Goal: Task Accomplishment & Management: Manage account settings

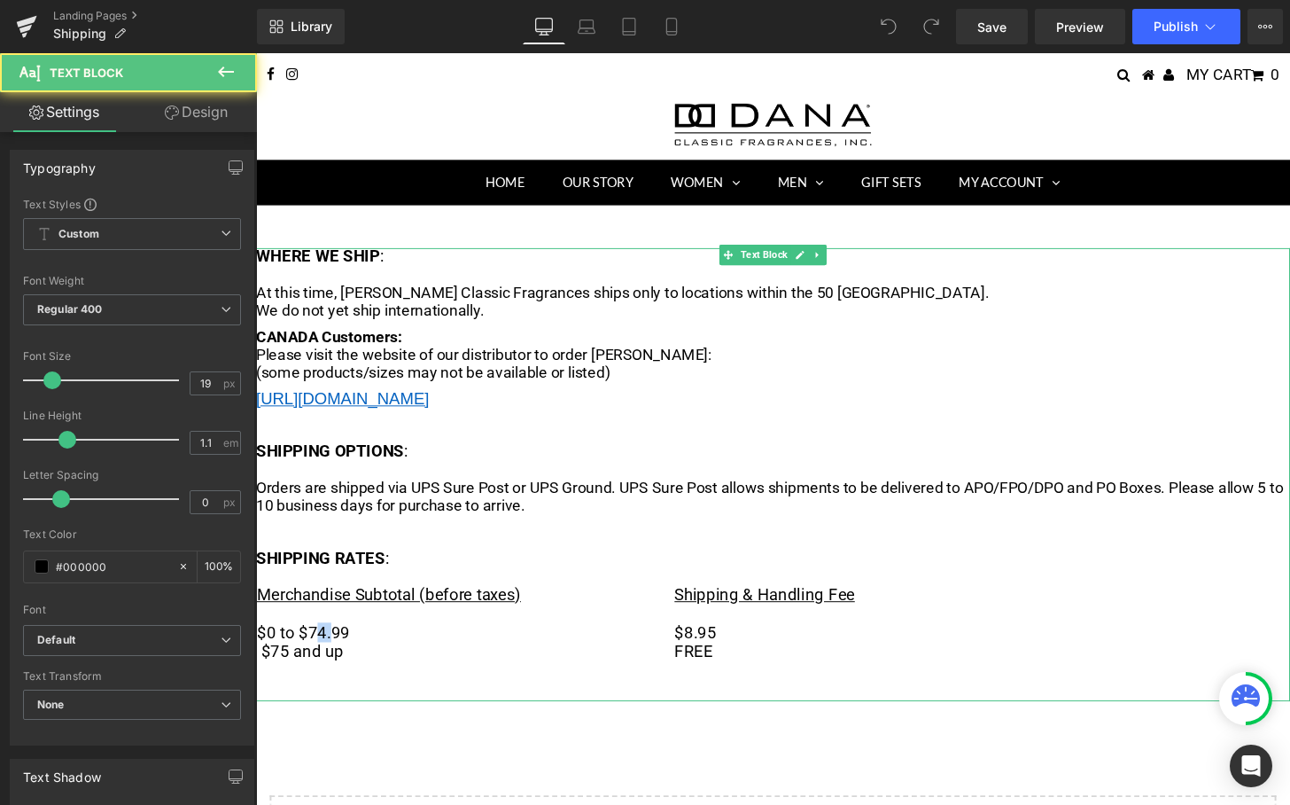
drag, startPoint x: 316, startPoint y: 637, endPoint x: 331, endPoint y: 637, distance: 14.2
click at [331, 644] on td "$0 to $74.99" at bounding box center [472, 654] width 433 height 20
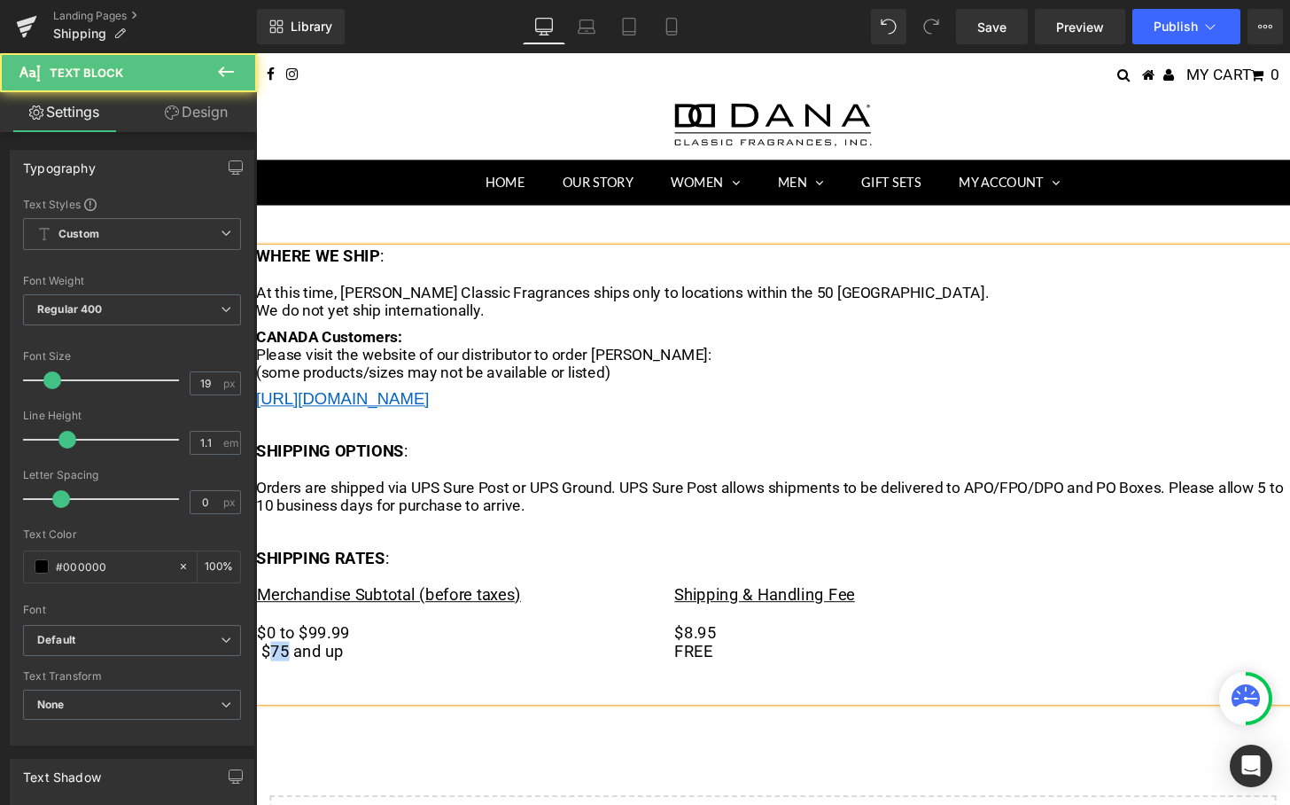
drag, startPoint x: 273, startPoint y: 658, endPoint x: 289, endPoint y: 659, distance: 16.0
click at [289, 663] on span "$75 and up" at bounding box center [303, 673] width 85 height 20
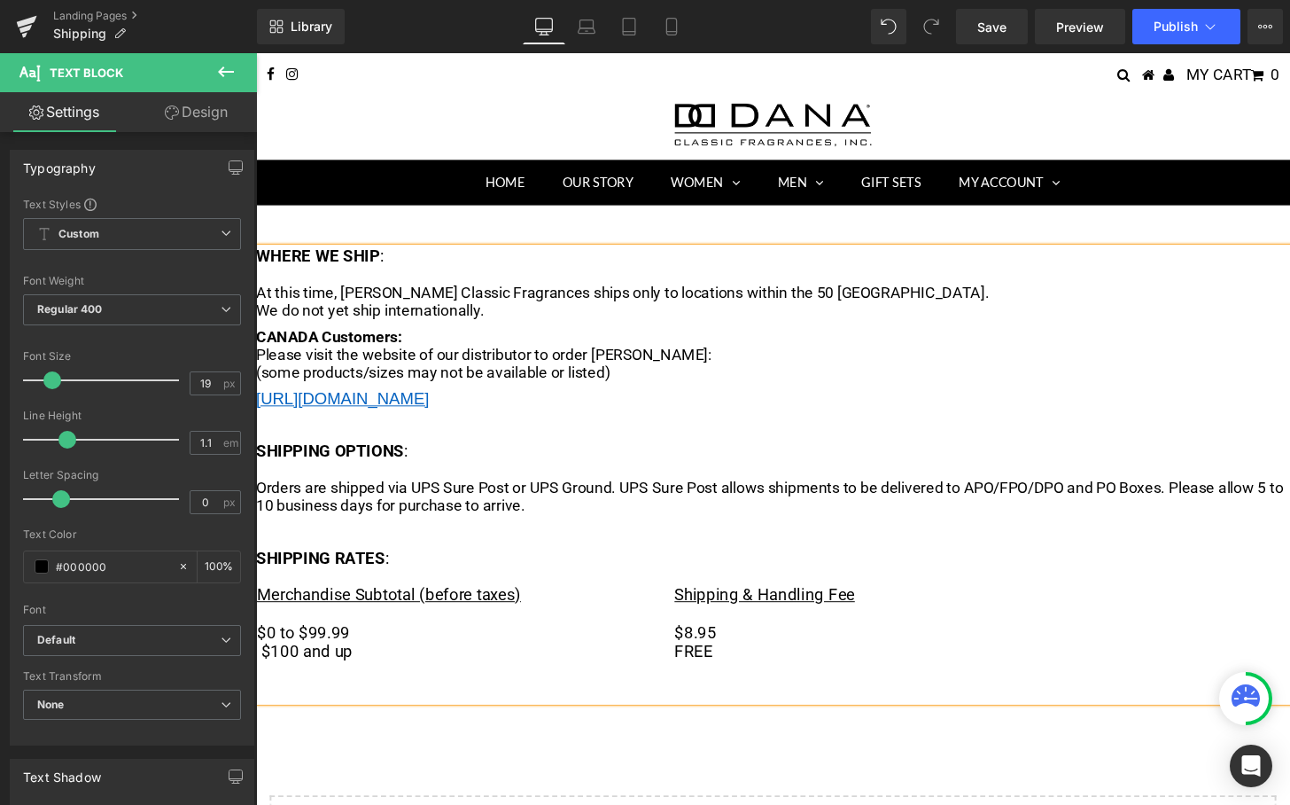
click at [499, 735] on div "WHERE WE SHIP : At this time, [PERSON_NAME] Classic Fragrances ships only to lo…" at bounding box center [792, 589] width 1072 height 757
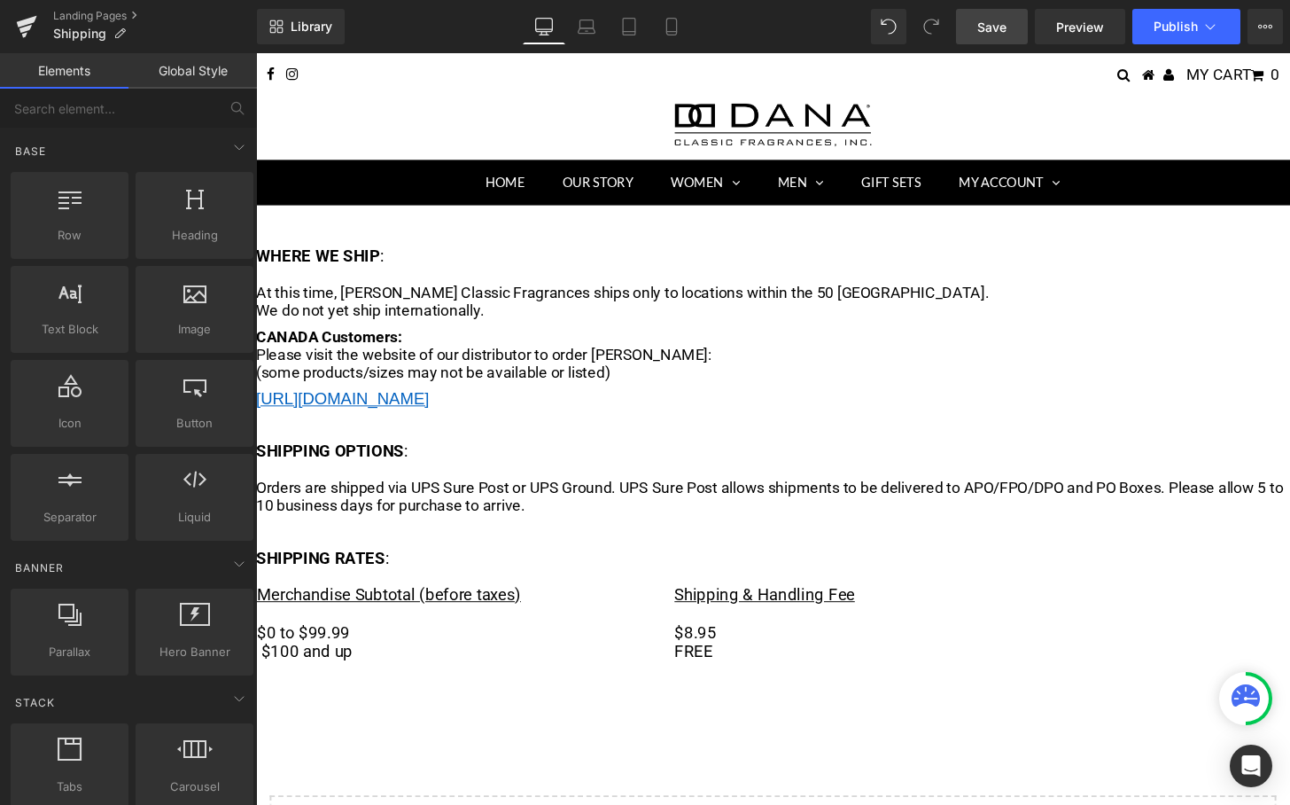
click at [989, 33] on span "Save" at bounding box center [991, 27] width 29 height 19
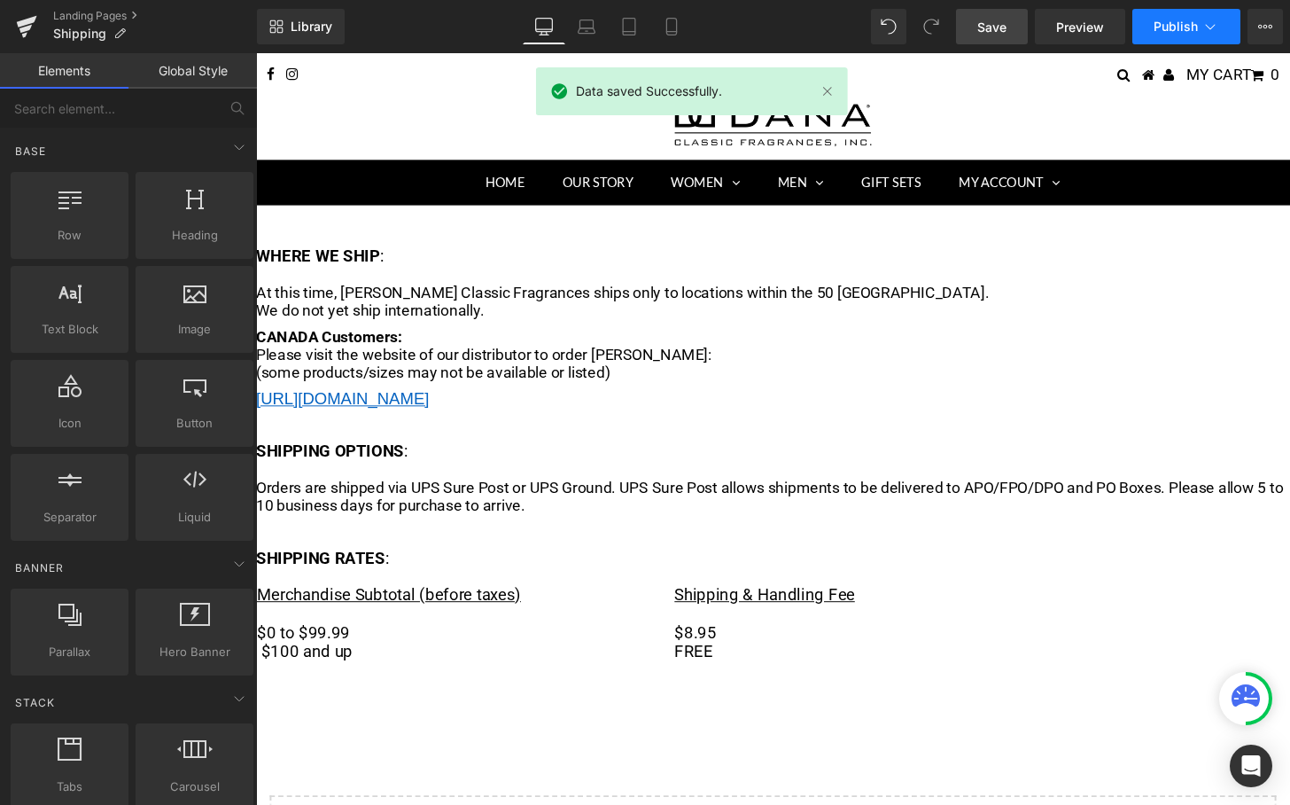
click at [1171, 27] on span "Publish" at bounding box center [1176, 26] width 44 height 14
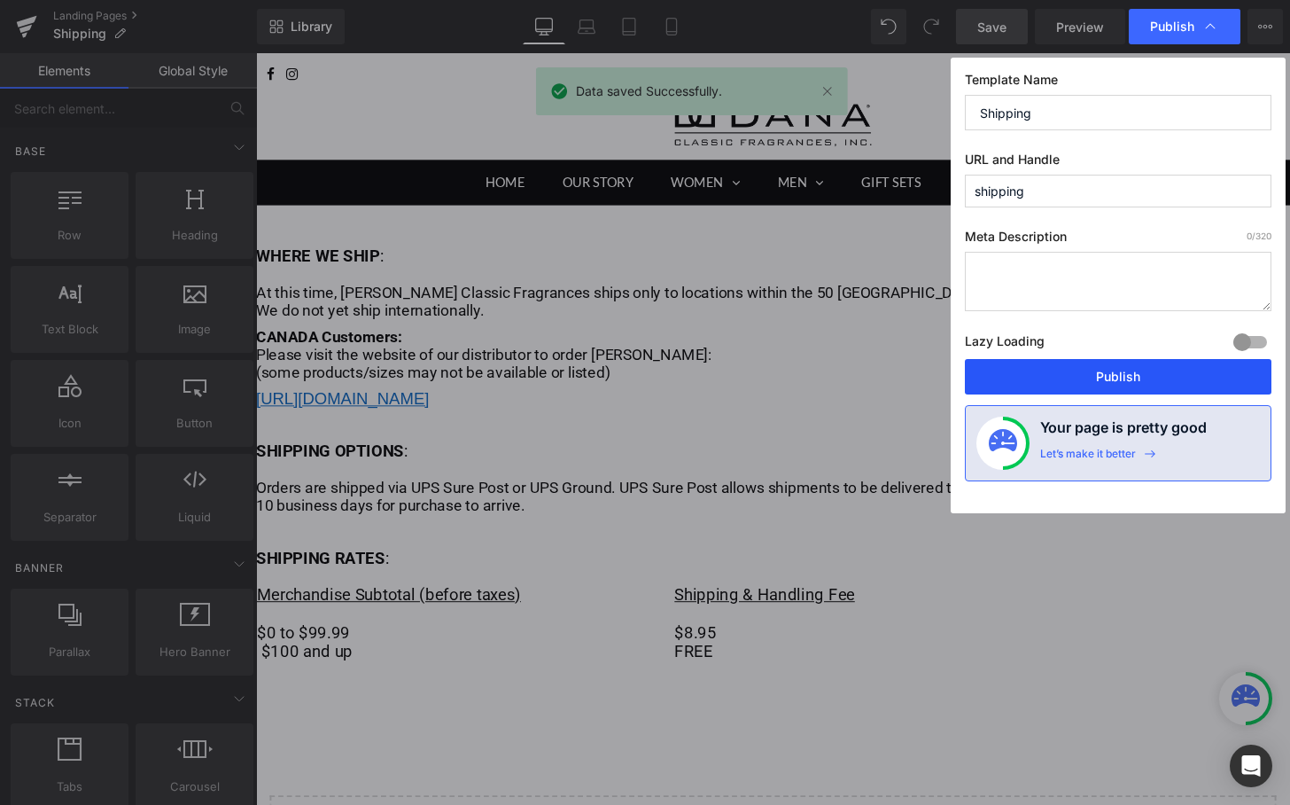
click at [1079, 380] on button "Publish" at bounding box center [1118, 376] width 307 height 35
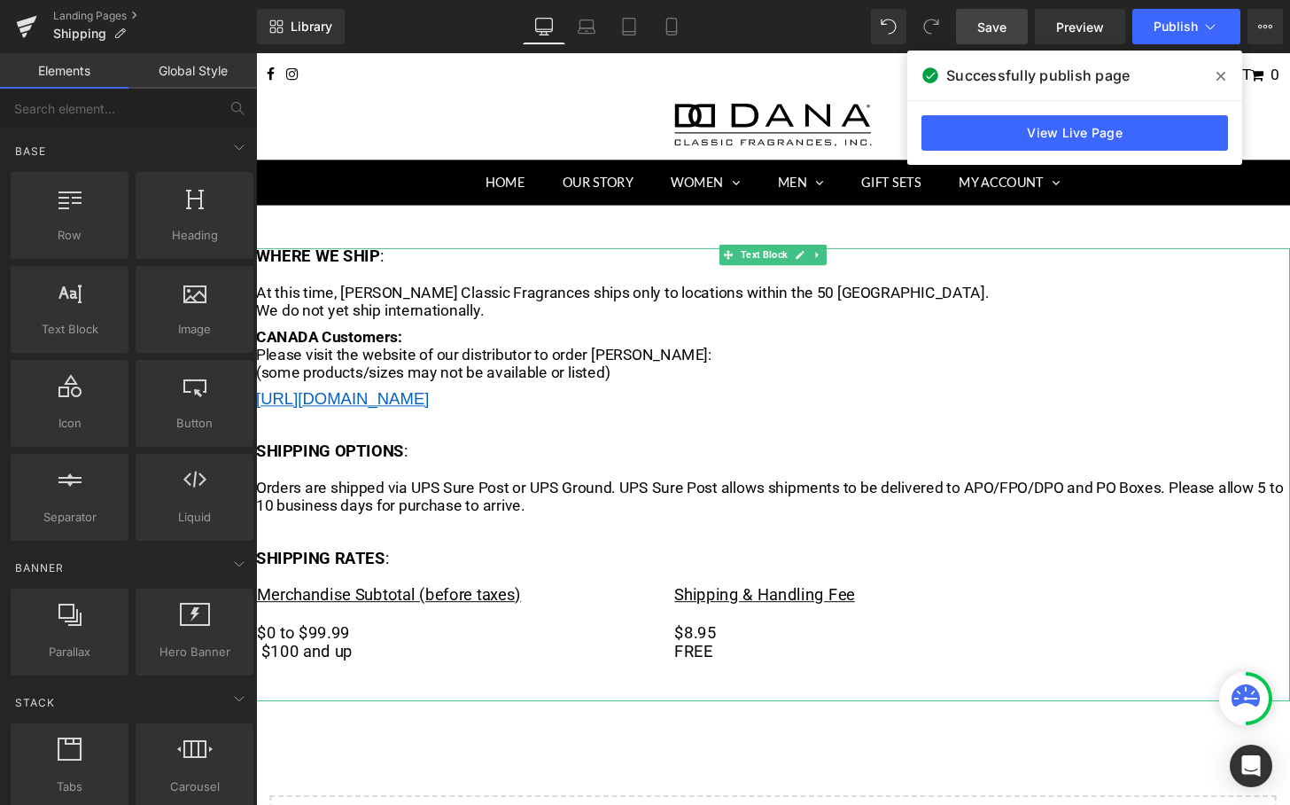
scroll to position [6, 0]
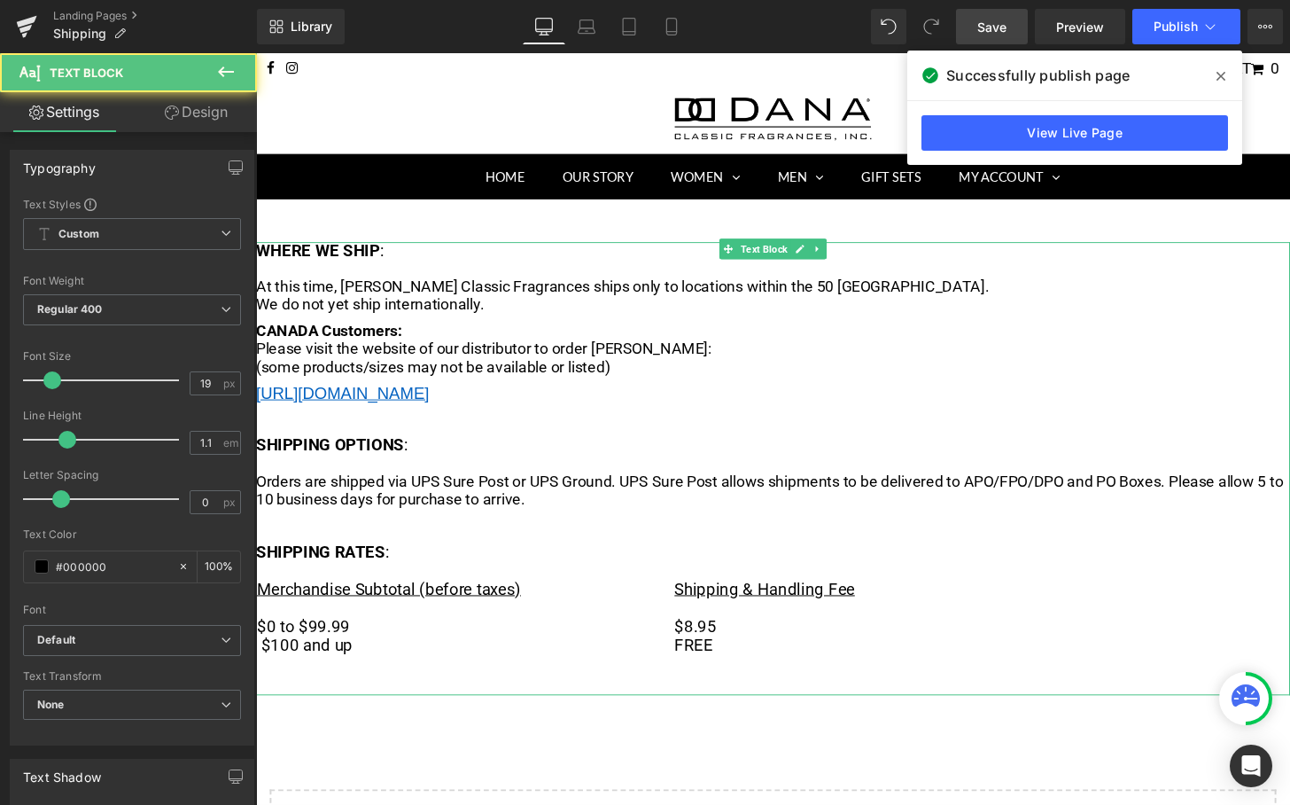
click at [315, 698] on td at bounding box center [472, 708] width 433 height 20
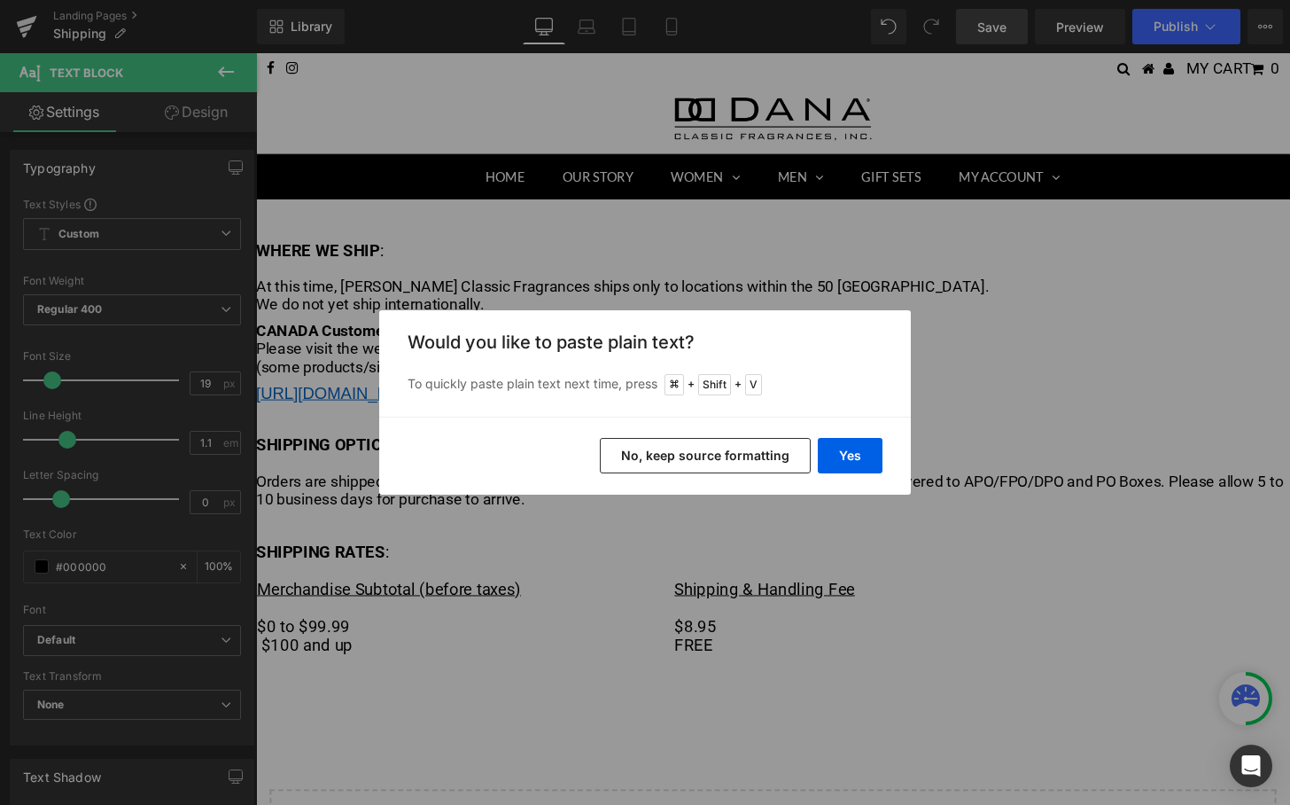
click at [775, 461] on button "No, keep source formatting" at bounding box center [705, 455] width 211 height 35
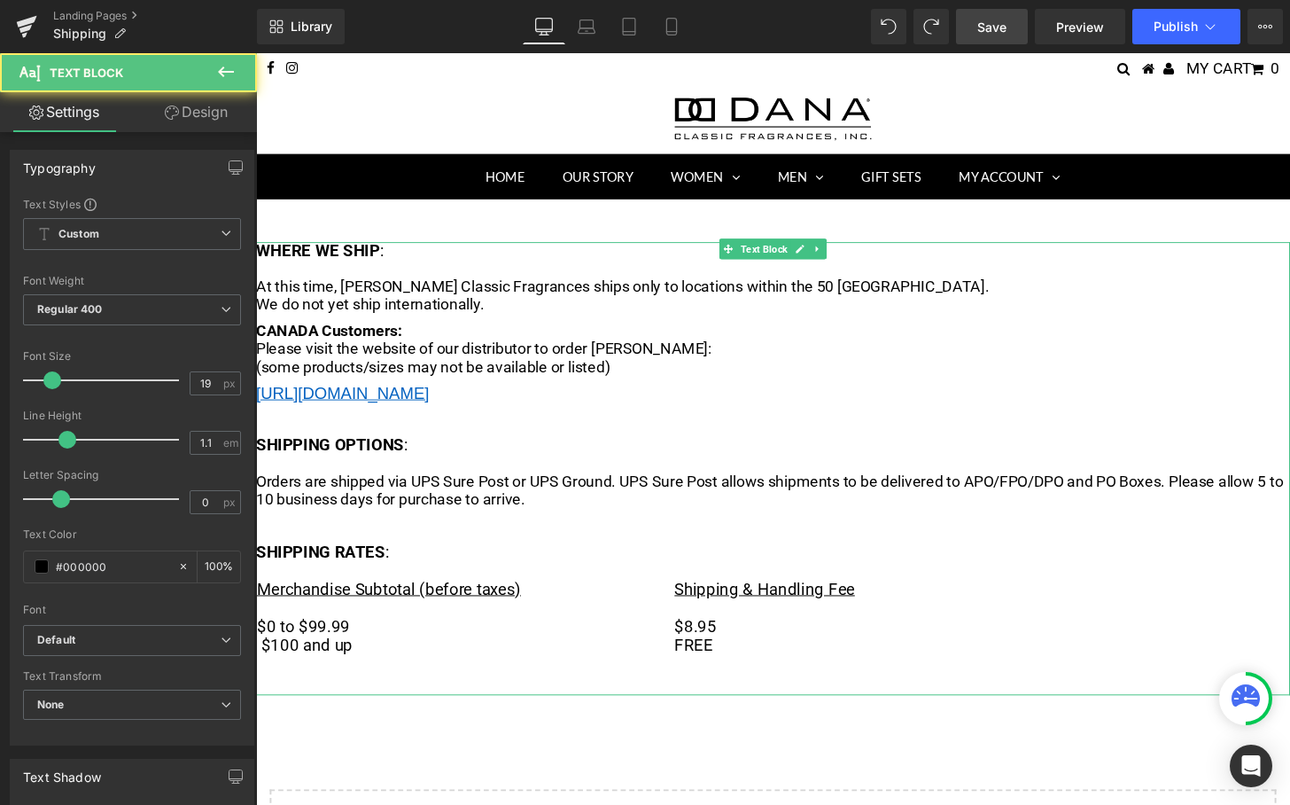
click at [288, 698] on td at bounding box center [472, 708] width 433 height 20
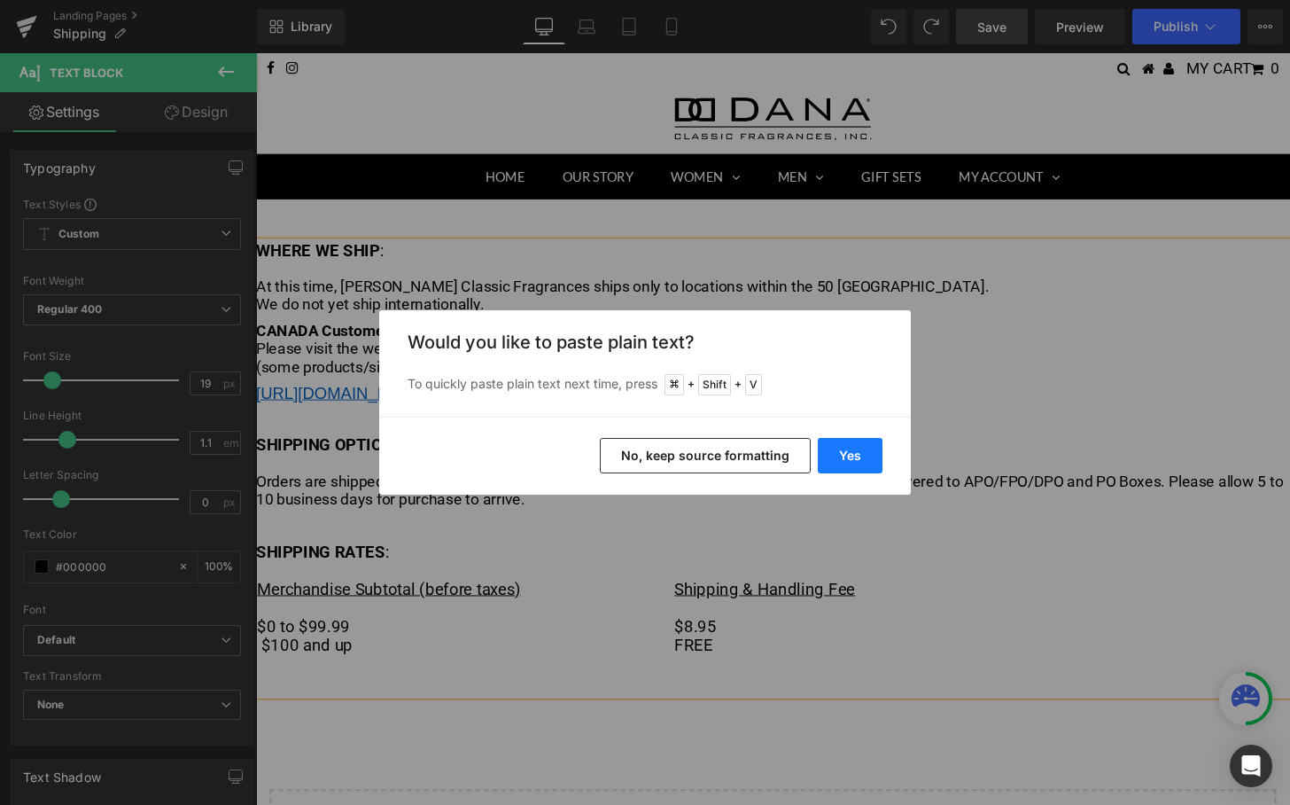
click at [844, 442] on button "Yes" at bounding box center [850, 455] width 65 height 35
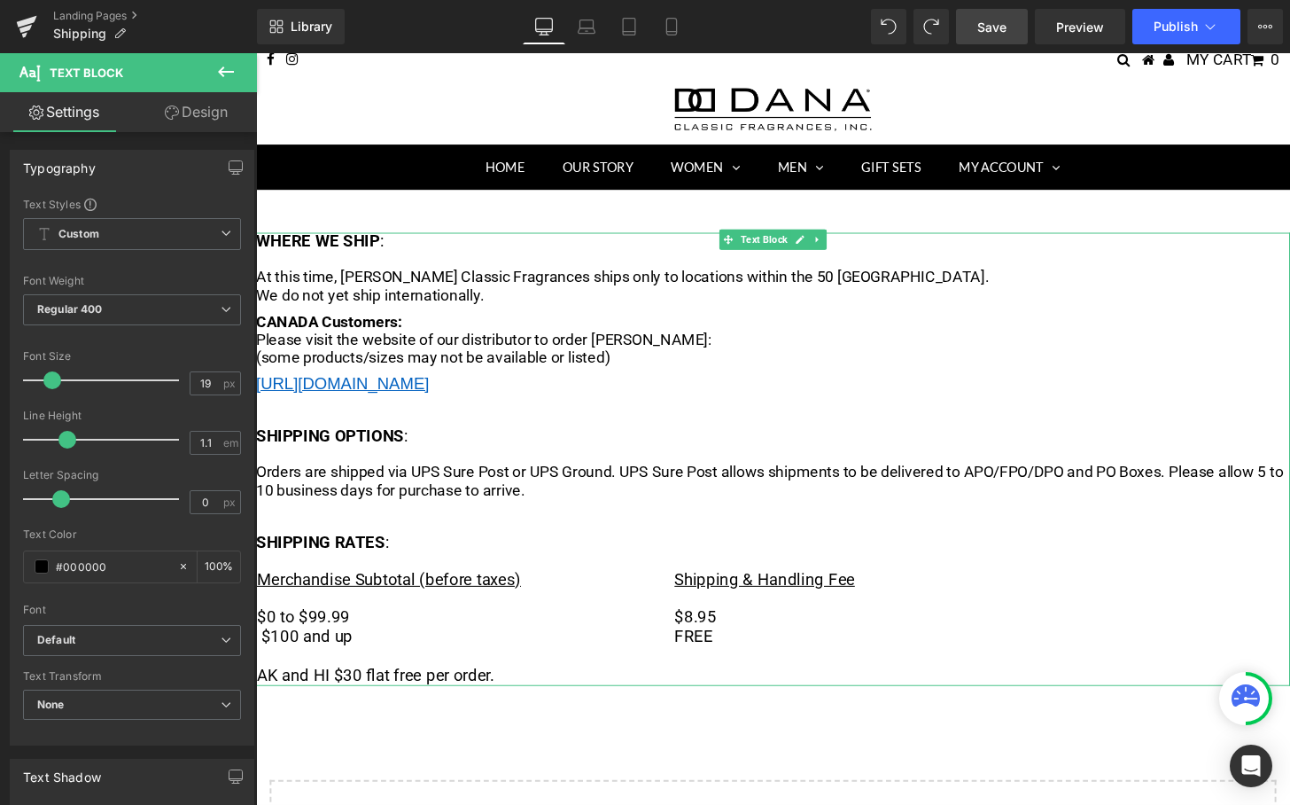
scroll to position [4, 0]
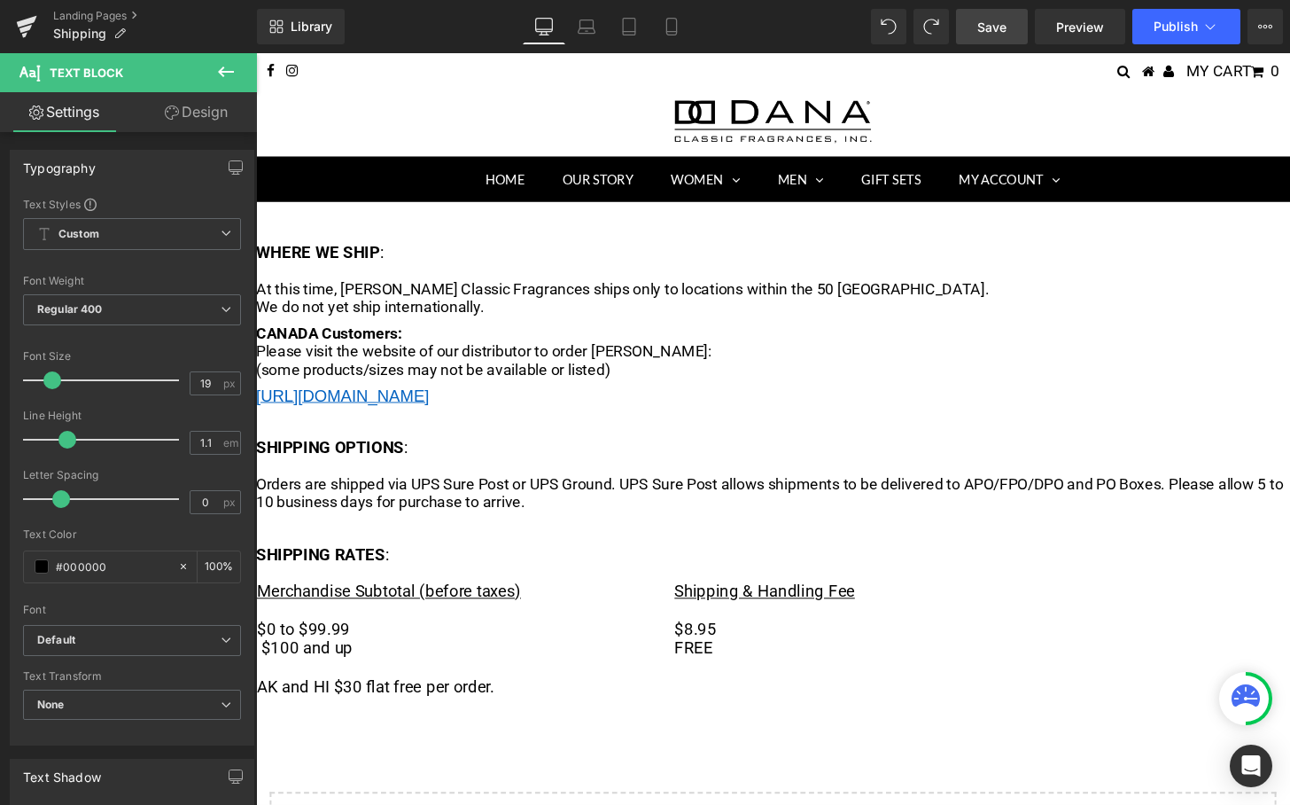
click at [987, 20] on span "Save" at bounding box center [991, 27] width 29 height 19
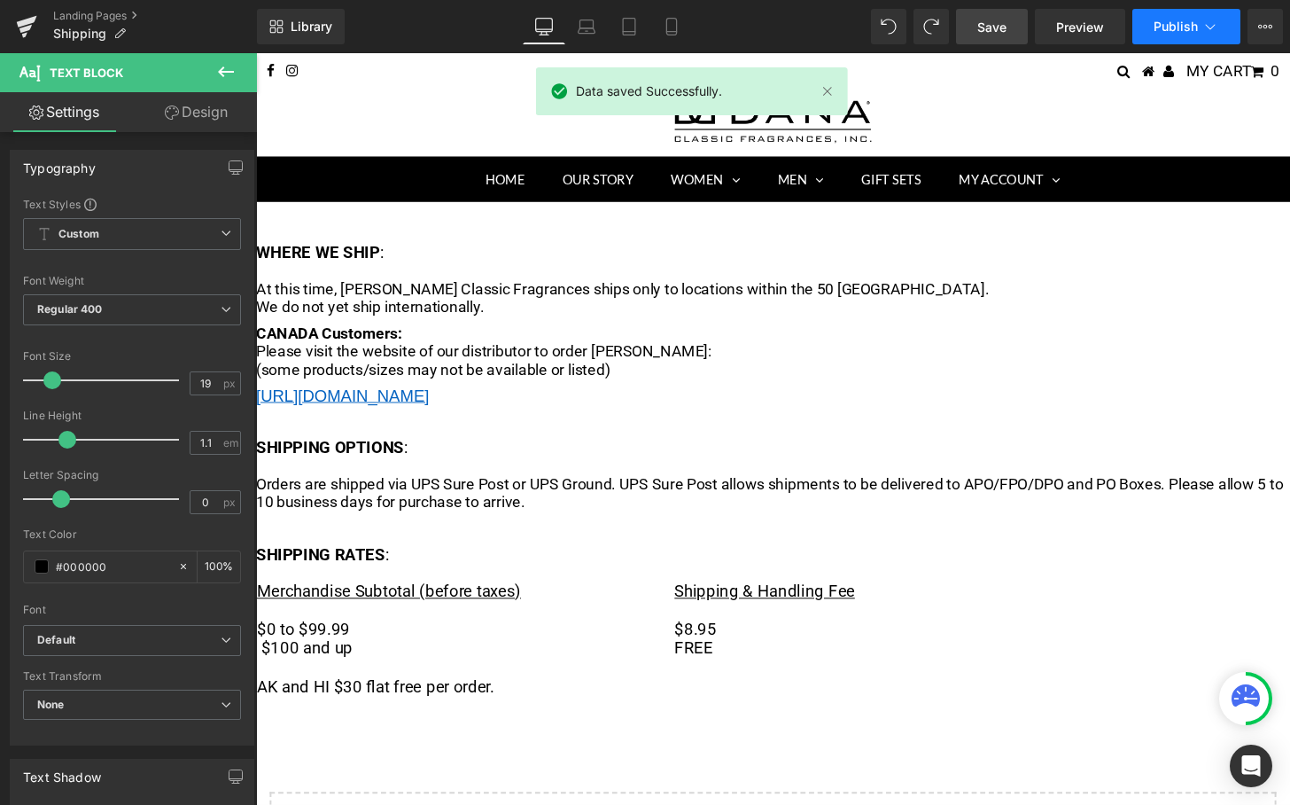
click at [1171, 17] on button "Publish" at bounding box center [1186, 26] width 108 height 35
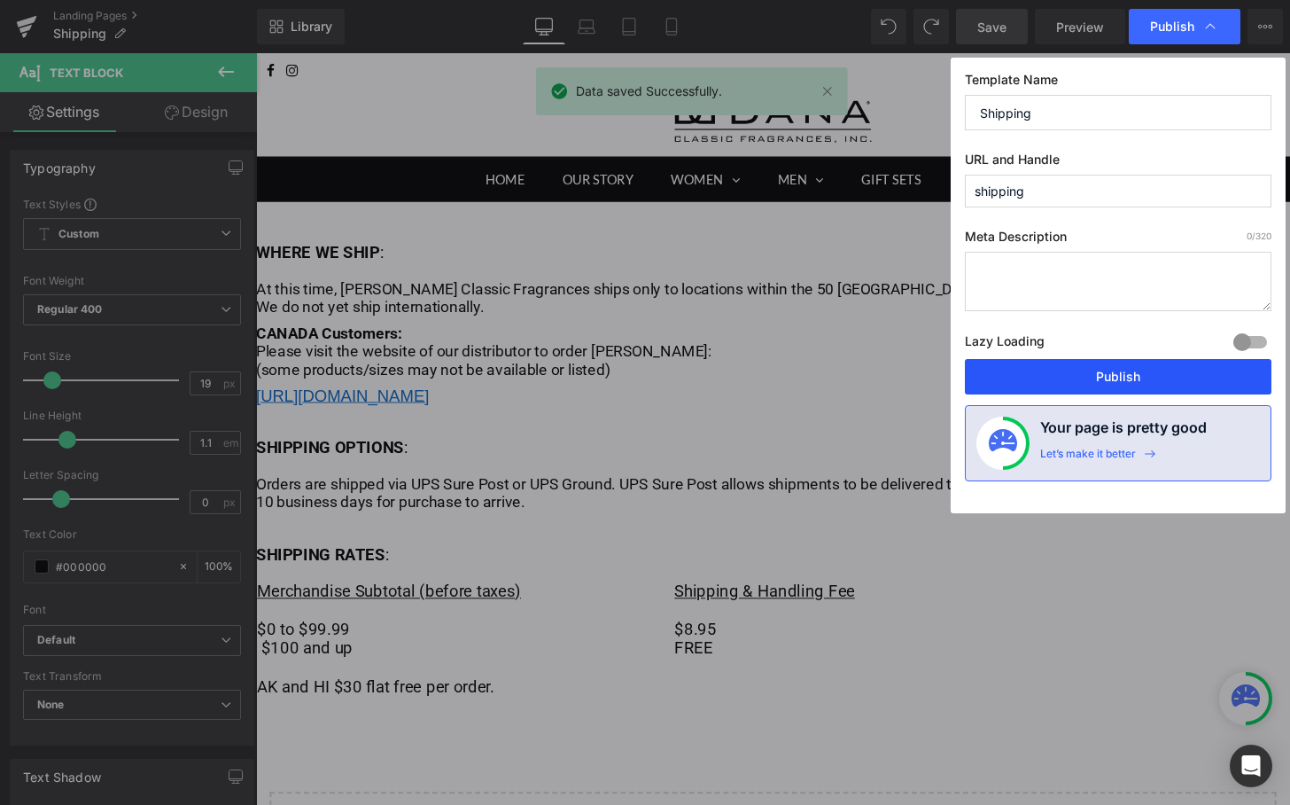
click at [1046, 386] on button "Publish" at bounding box center [1118, 376] width 307 height 35
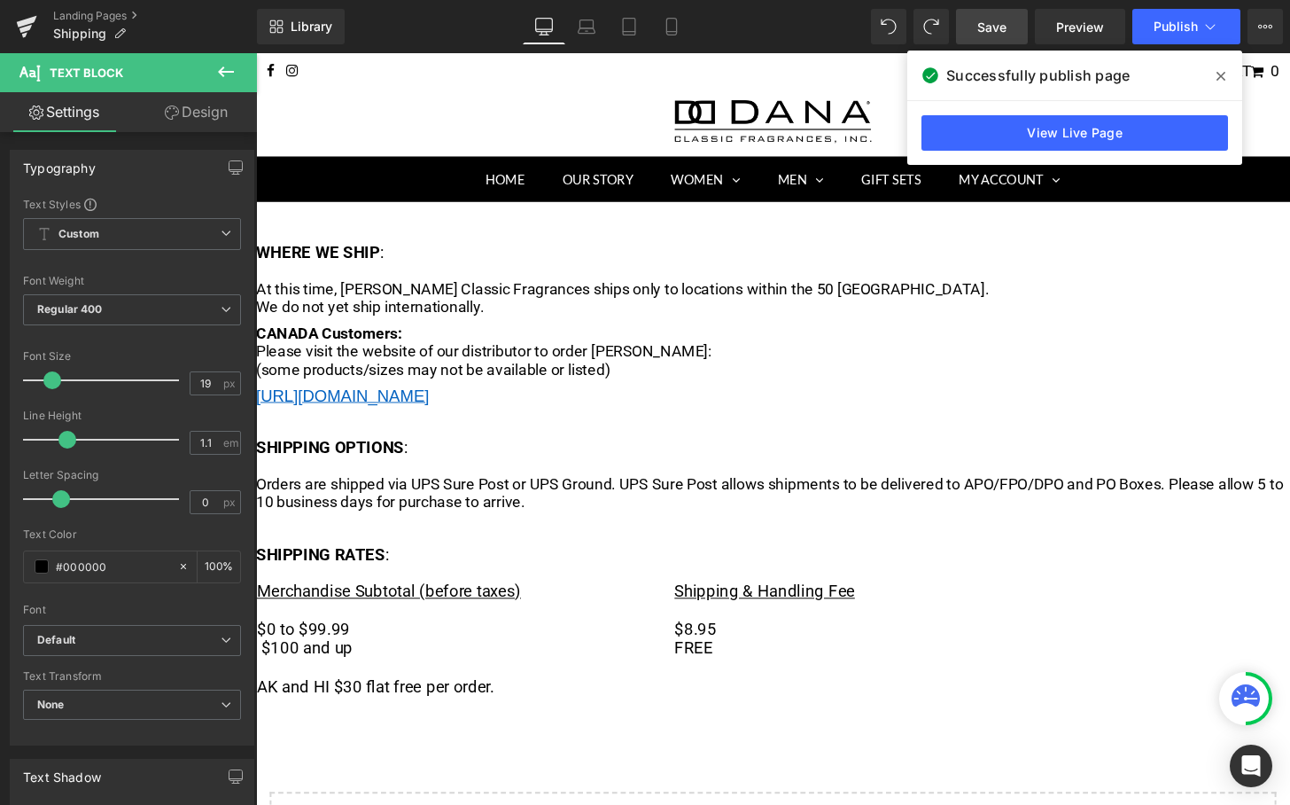
click at [221, 70] on icon at bounding box center [226, 71] width 16 height 11
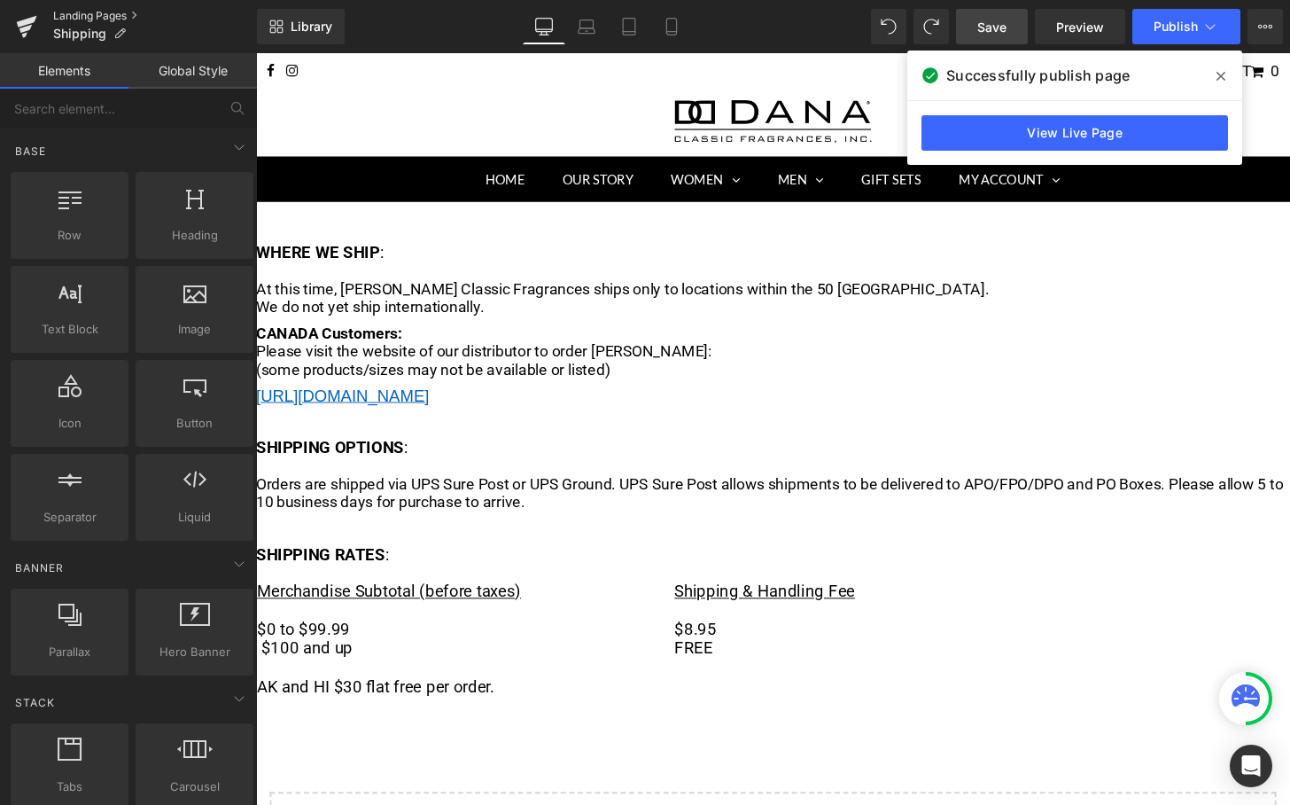
click at [110, 16] on link "Landing Pages" at bounding box center [155, 16] width 204 height 14
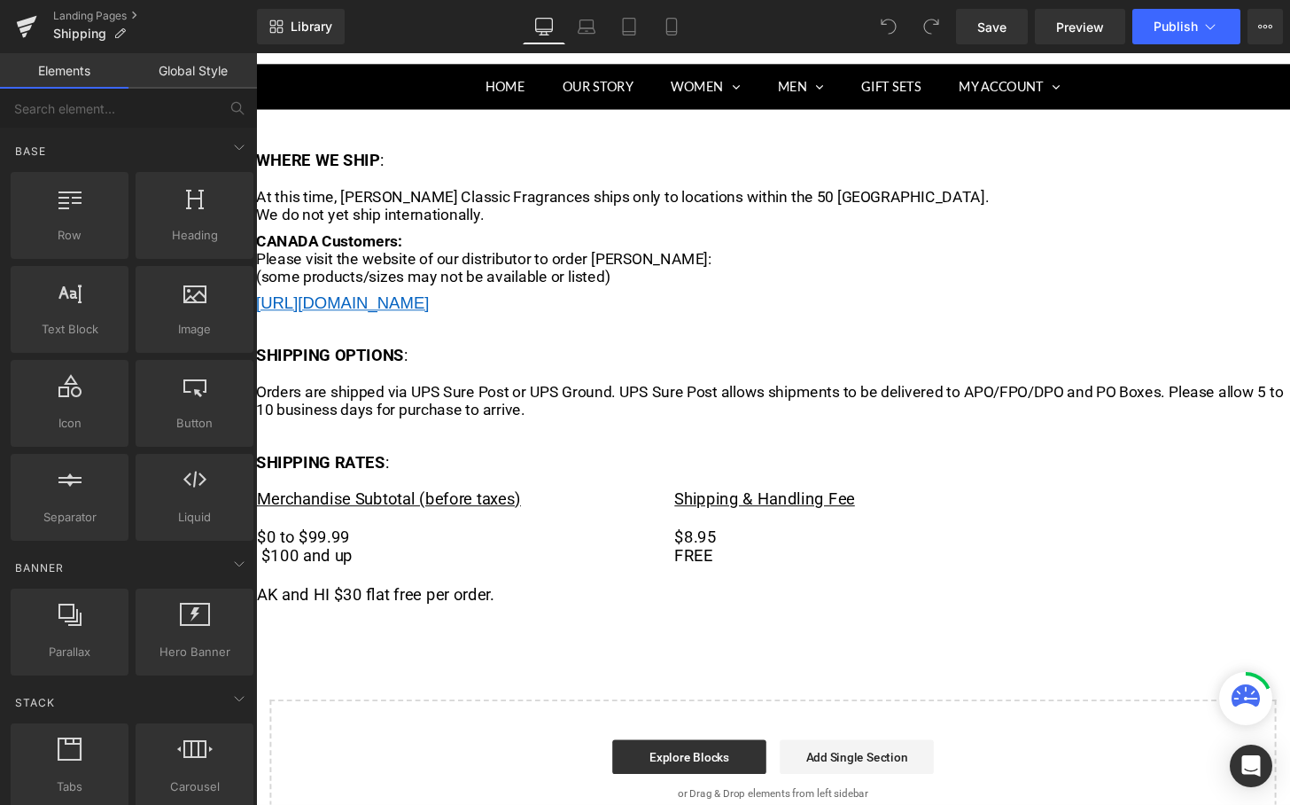
scroll to position [108, 0]
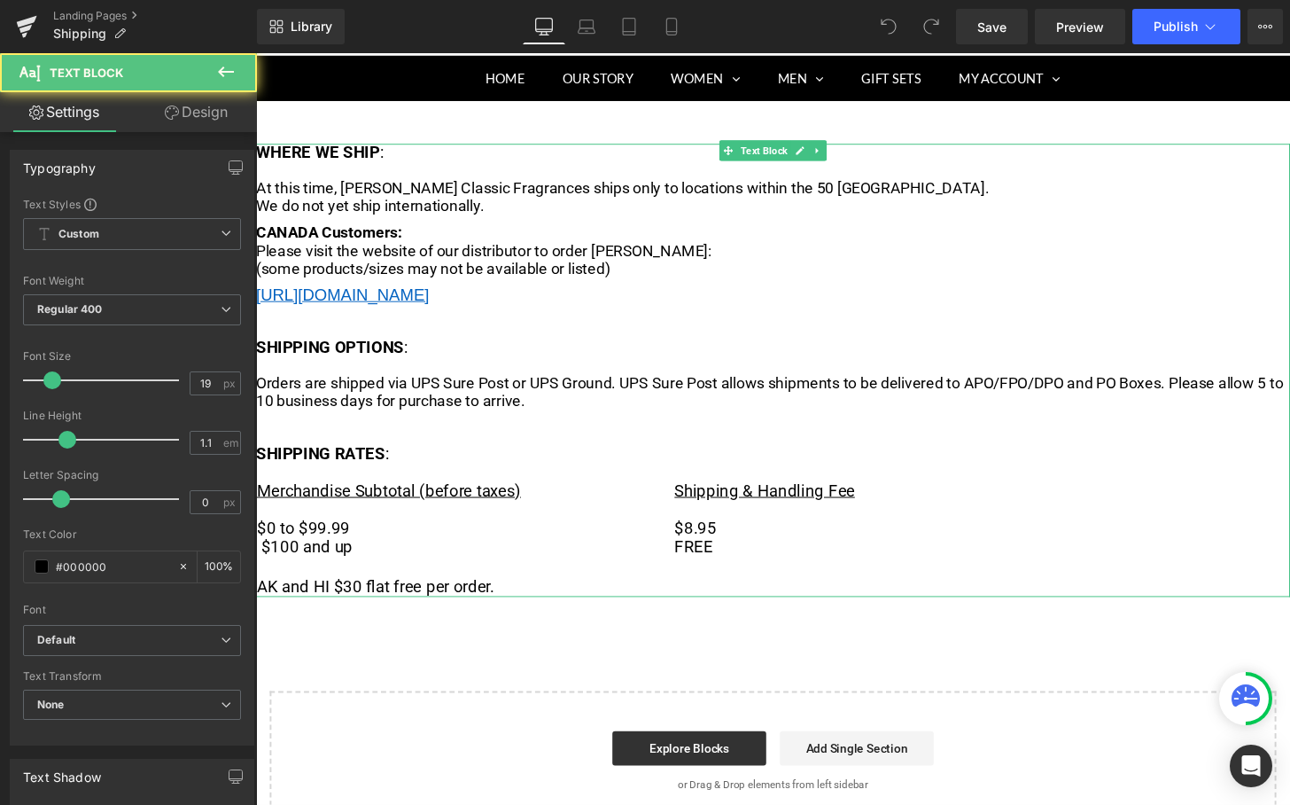
click at [413, 595] on span "AK and HI $30 flat free per order." at bounding box center [380, 605] width 246 height 20
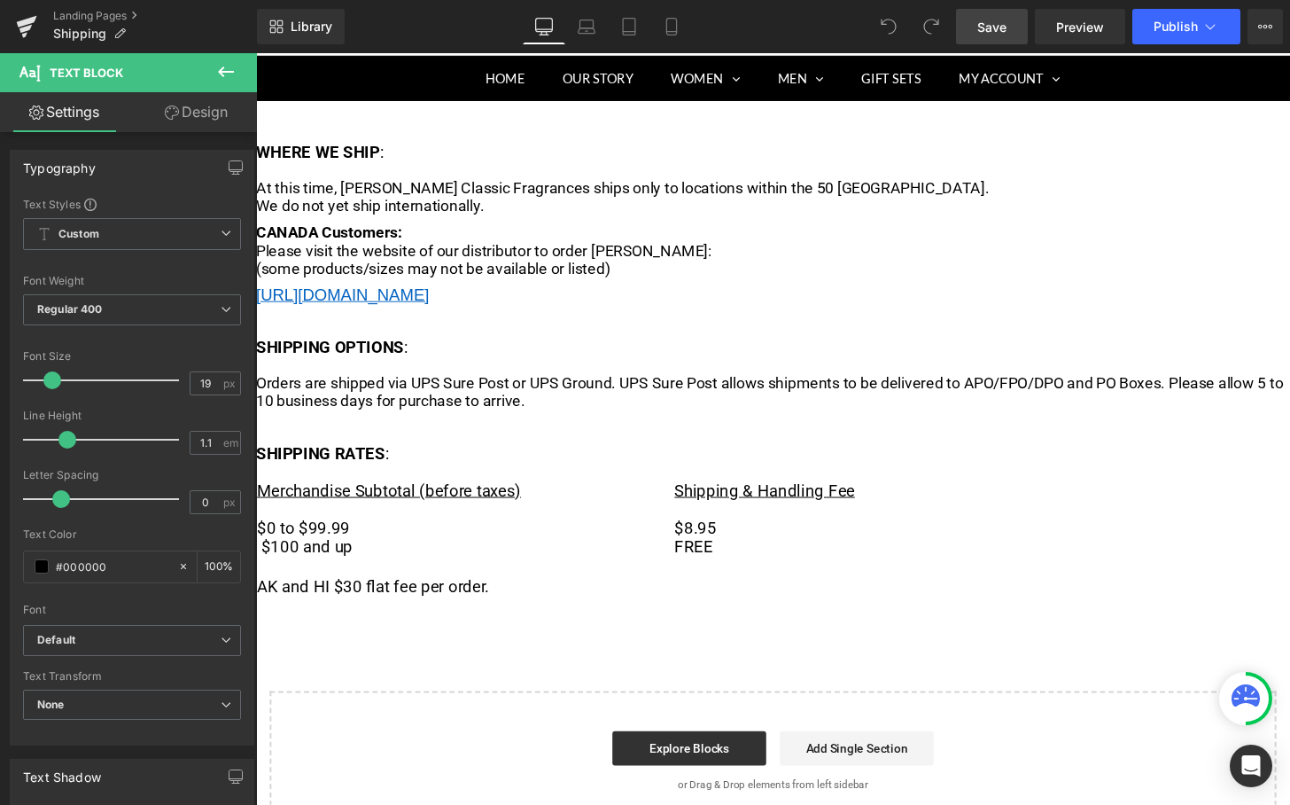
click at [992, 32] on span "Save" at bounding box center [991, 27] width 29 height 19
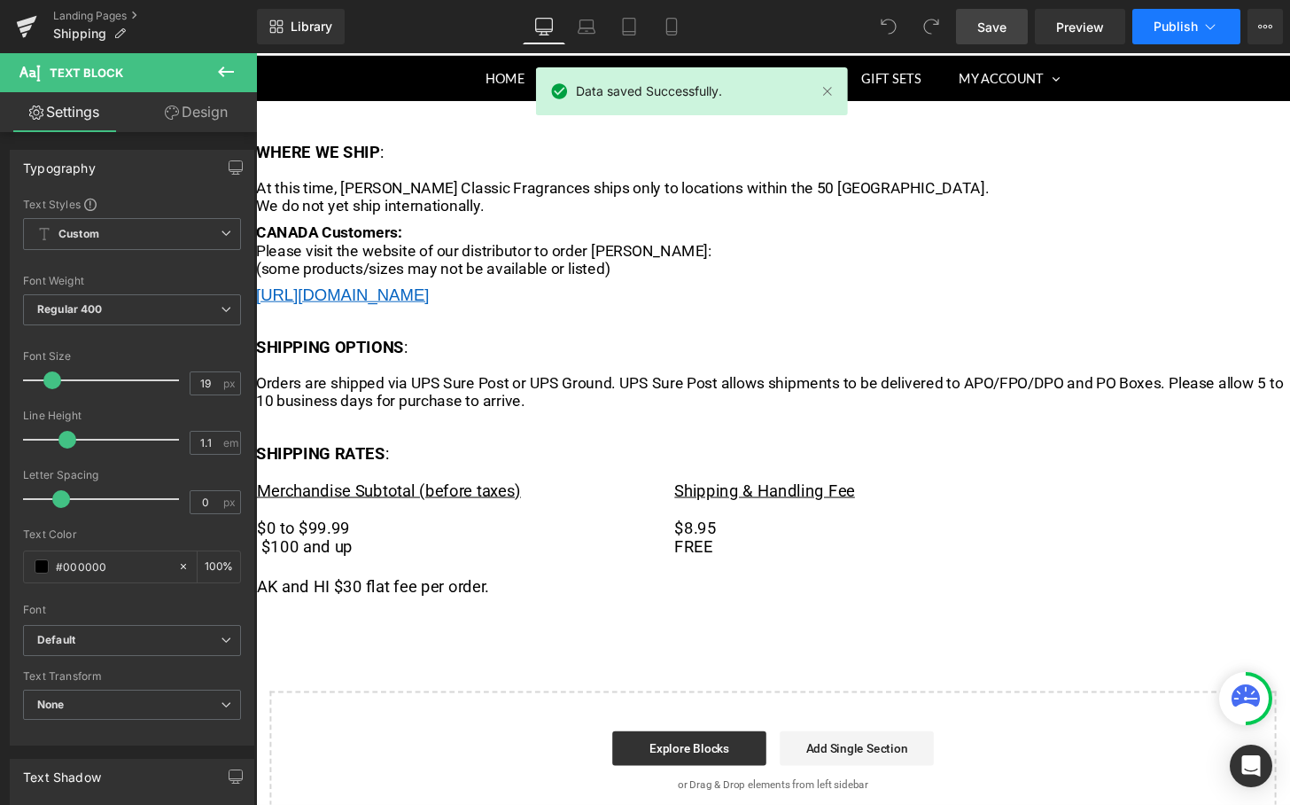
click at [1163, 21] on span "Publish" at bounding box center [1176, 26] width 44 height 14
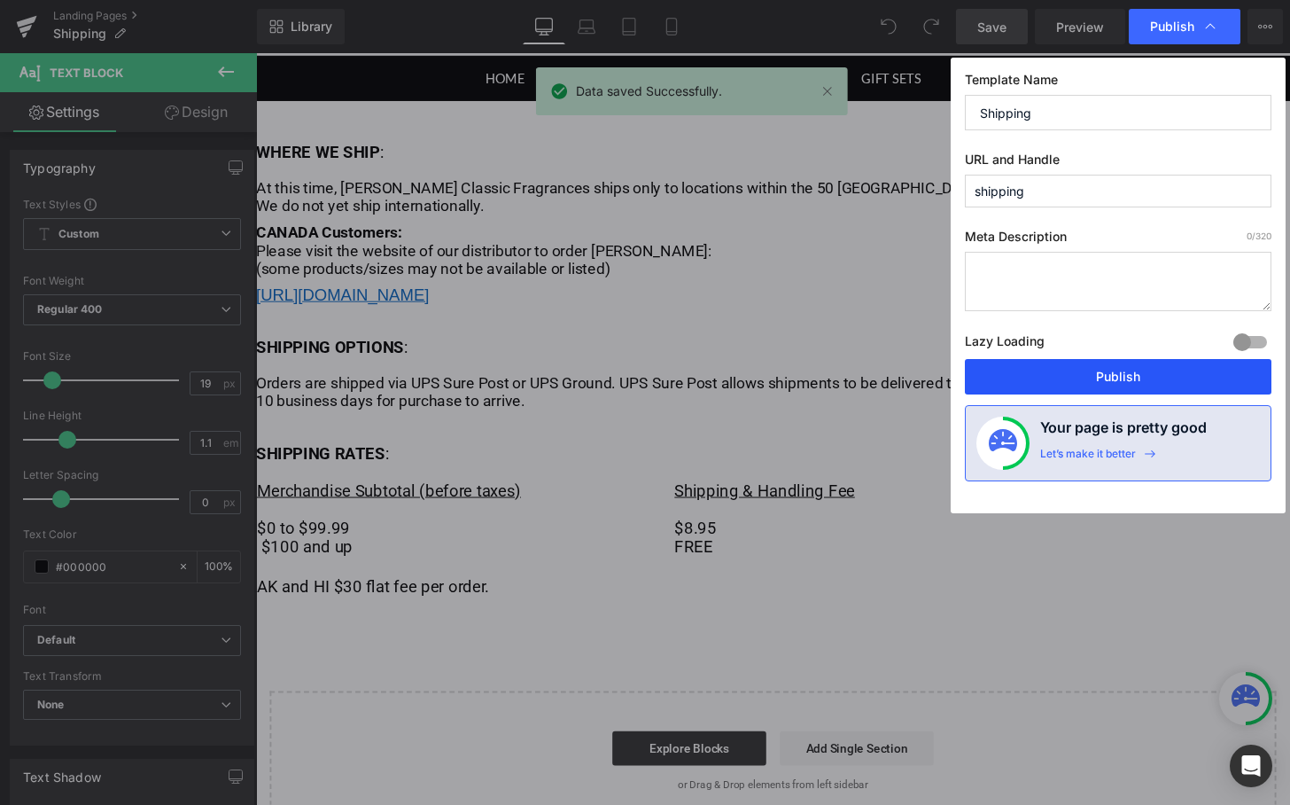
click at [1000, 370] on button "Publish" at bounding box center [1118, 376] width 307 height 35
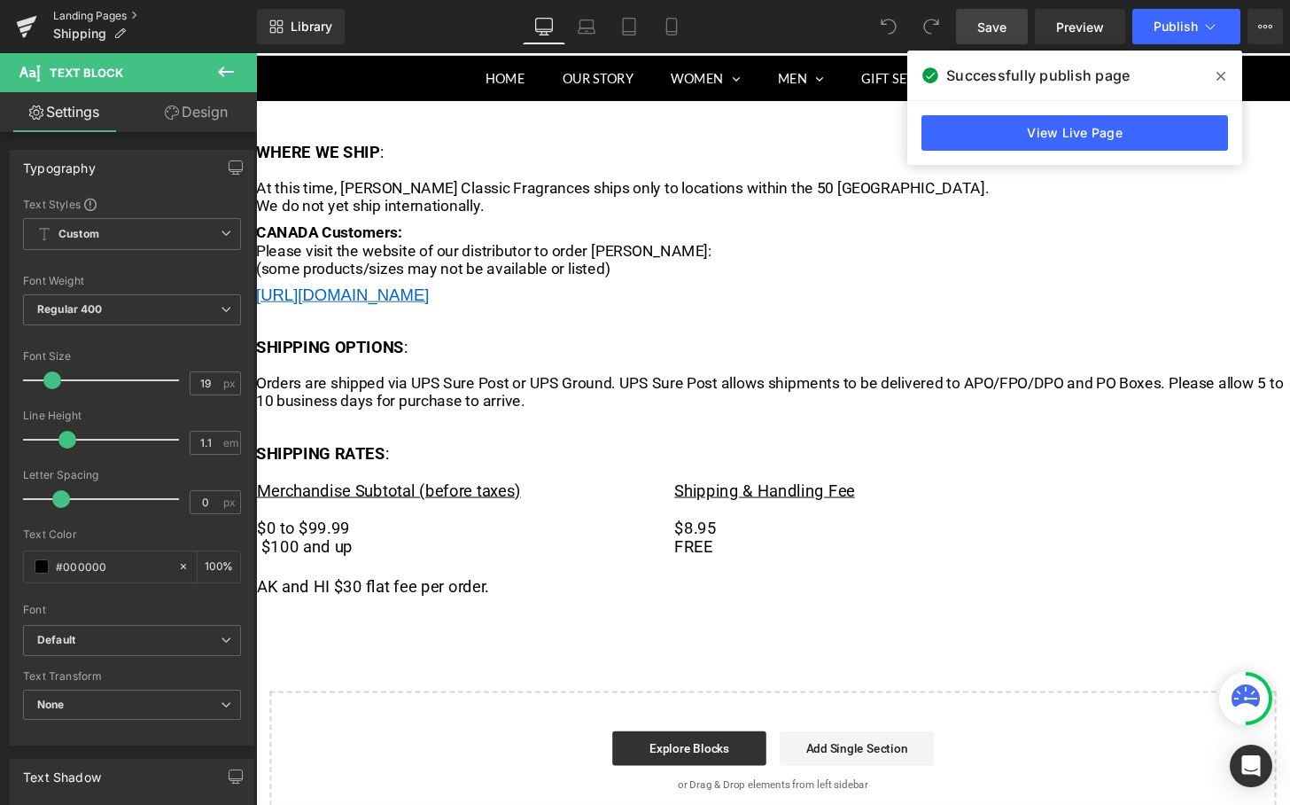
click at [83, 15] on link "Landing Pages" at bounding box center [155, 16] width 204 height 14
